Goal: Task Accomplishment & Management: Complete application form

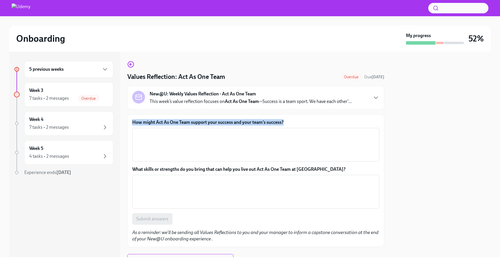
drag, startPoint x: 286, startPoint y: 122, endPoint x: 131, endPoint y: 122, distance: 155.2
click at [131, 122] on div "How might Act As One Team support your success and your team’s success? x ​ Wha…" at bounding box center [255, 180] width 257 height 133
copy label "How might Act As One Team support your success and your team’s success?"
click at [186, 144] on textarea "How might Act As One Team support your success and your team’s success?" at bounding box center [256, 145] width 240 height 28
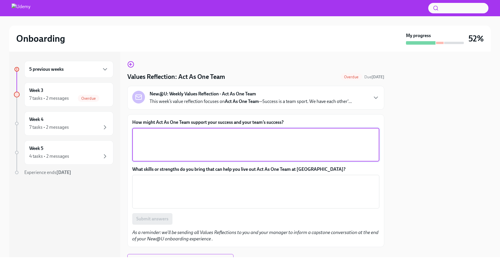
paste textarea "Act As One Team supports my success by fostering trust, open collaboration, and…"
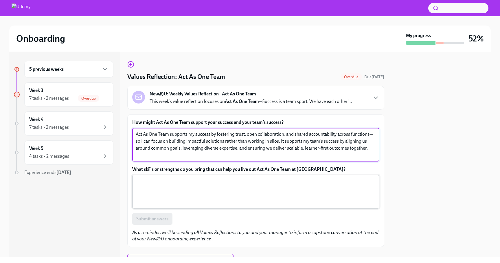
type textarea "Act As One Team supports my success by fostering trust, open collaboration, and…"
click at [176, 188] on textarea "What skills or strengths do you bring that can help you live out Act As One Tea…" at bounding box center [256, 191] width 240 height 28
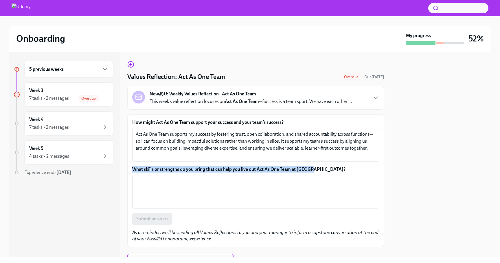
drag, startPoint x: 318, startPoint y: 170, endPoint x: 127, endPoint y: 168, distance: 190.8
click at [127, 168] on div "5 previous weeks Week 3 7 tasks • 2 messages Overdue Week 4 7 tasks • 2 message…" at bounding box center [250, 154] width 482 height 205
copy label "What skills or strengths do you bring that can help you live out Act As One Tea…"
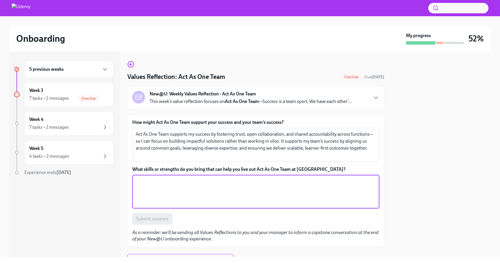
click at [168, 186] on textarea "What skills or strengths do you bring that can help you live out Act As One Tea…" at bounding box center [256, 191] width 240 height 28
paste textarea "I bring strong cross-functional collaboration skills, clear communication, and …"
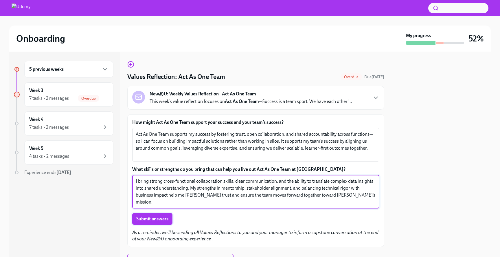
type textarea "I bring strong cross-functional collaboration skills, clear communication, and …"
click at [152, 217] on span "Submit answers" at bounding box center [152, 219] width 32 height 6
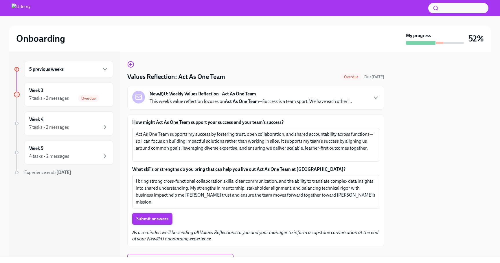
scroll to position [27, 0]
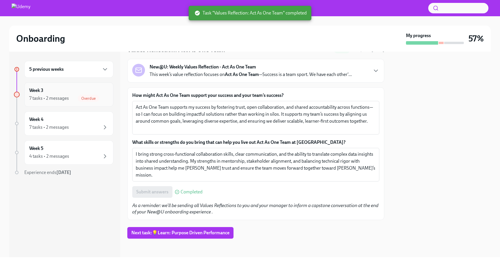
click at [69, 94] on div "Week 3 7 tasks • 2 messages Overdue" at bounding box center [68, 94] width 79 height 14
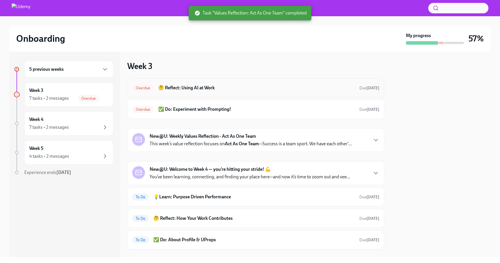
click at [209, 91] on div "Overdue 🤔 Reflect: Using AI at Work Due [DATE]" at bounding box center [255, 87] width 247 height 9
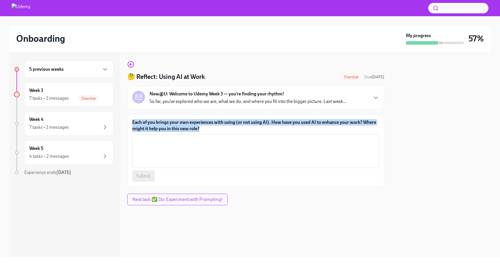
drag, startPoint x: 201, startPoint y: 130, endPoint x: 129, endPoint y: 121, distance: 72.7
click at [129, 121] on div "Each of you brings your own experiences with using (or not using AI). How have …" at bounding box center [255, 150] width 257 height 72
copy label "Each of you brings your own experiences with using (or not using AI). How have …"
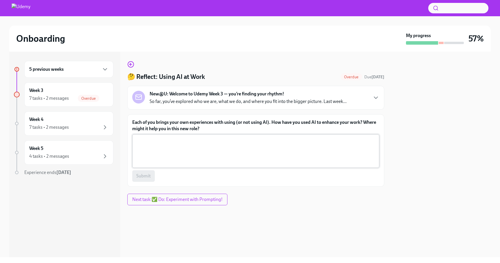
click at [166, 148] on textarea "Each of you brings your own experiences with using (or not using AI). How have …" at bounding box center [256, 151] width 240 height 28
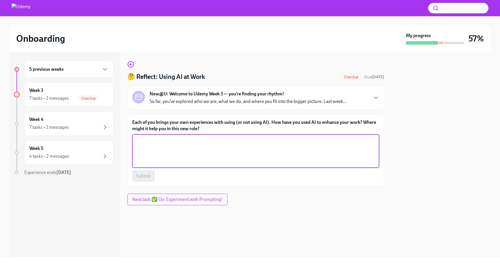
paste textarea "I’ve used AI to accelerate data exploration, automate repetitive analysis, and …"
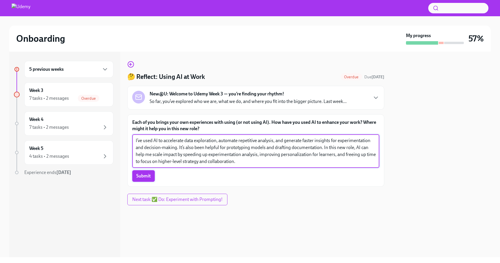
type textarea "I’ve used AI to accelerate data exploration, automate repetitive analysis, and …"
click at [142, 179] on button "Submit" at bounding box center [143, 176] width 23 height 12
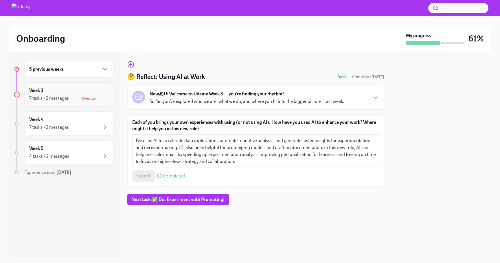
click at [48, 100] on div "7 tasks • 2 messages" at bounding box center [49, 98] width 40 height 6
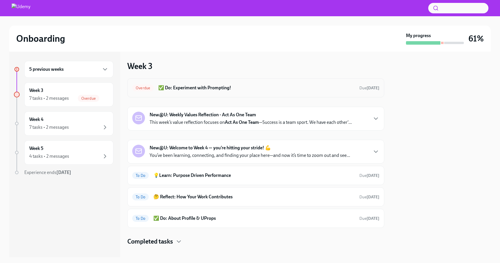
click at [212, 91] on div "Overdue ✅ Do: Experiment with Prompting! Due [DATE]" at bounding box center [255, 87] width 247 height 9
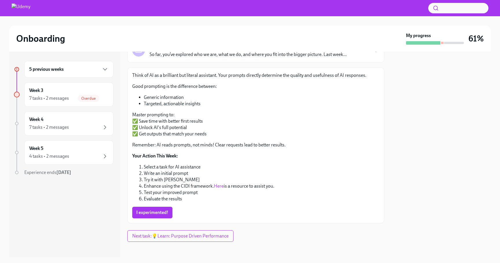
scroll to position [50, 0]
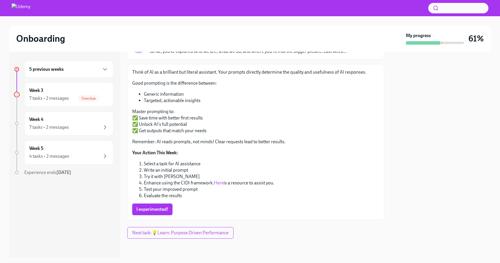
click at [162, 208] on span "I experimented!" at bounding box center [152, 209] width 32 height 6
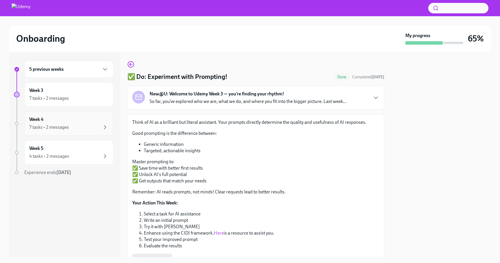
click at [69, 125] on div "7 tasks • 2 messages" at bounding box center [68, 127] width 79 height 7
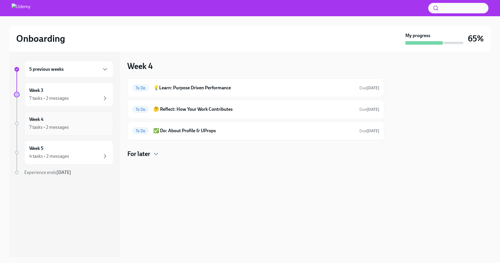
click at [66, 120] on div "Week 4 7 tasks • 2 messages" at bounding box center [68, 123] width 79 height 14
click at [207, 91] on div "To Do 💡Learn: Purpose Driven Performance Due [DATE]" at bounding box center [255, 87] width 247 height 9
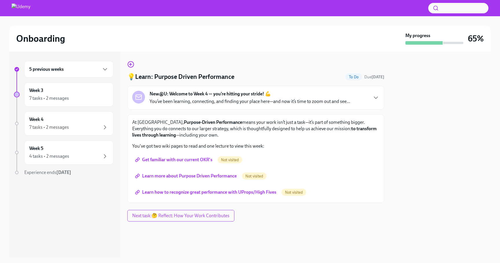
click at [180, 159] on span "Get familiar with our current OKR's" at bounding box center [174, 160] width 76 height 6
